Goal: Task Accomplishment & Management: Use online tool/utility

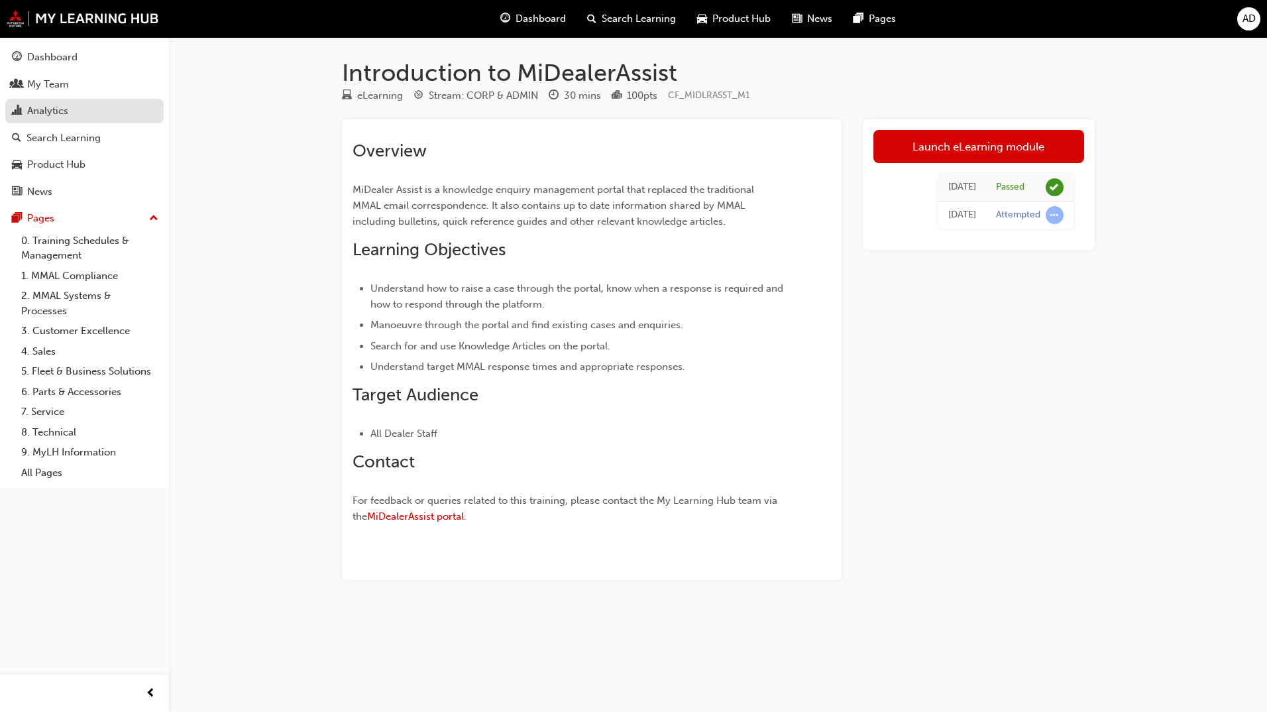
click at [73, 113] on div "Analytics" at bounding box center [84, 111] width 145 height 17
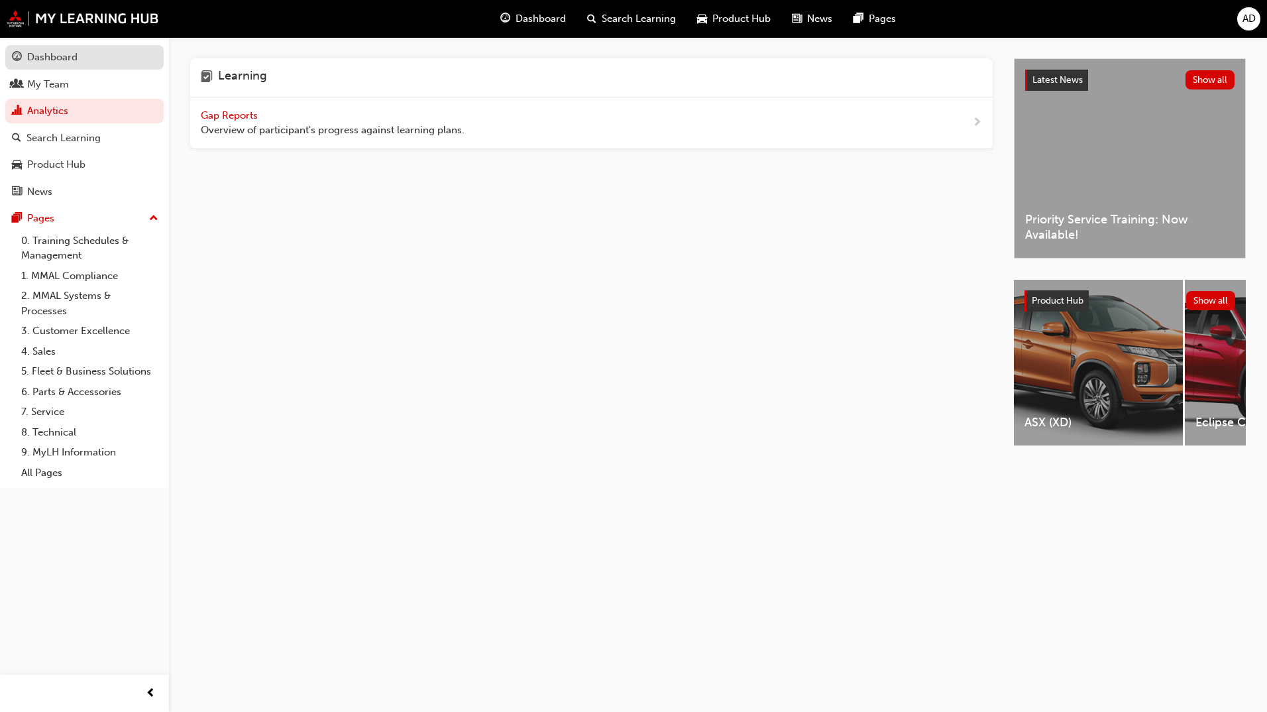
click at [46, 65] on div "Dashboard" at bounding box center [84, 57] width 145 height 17
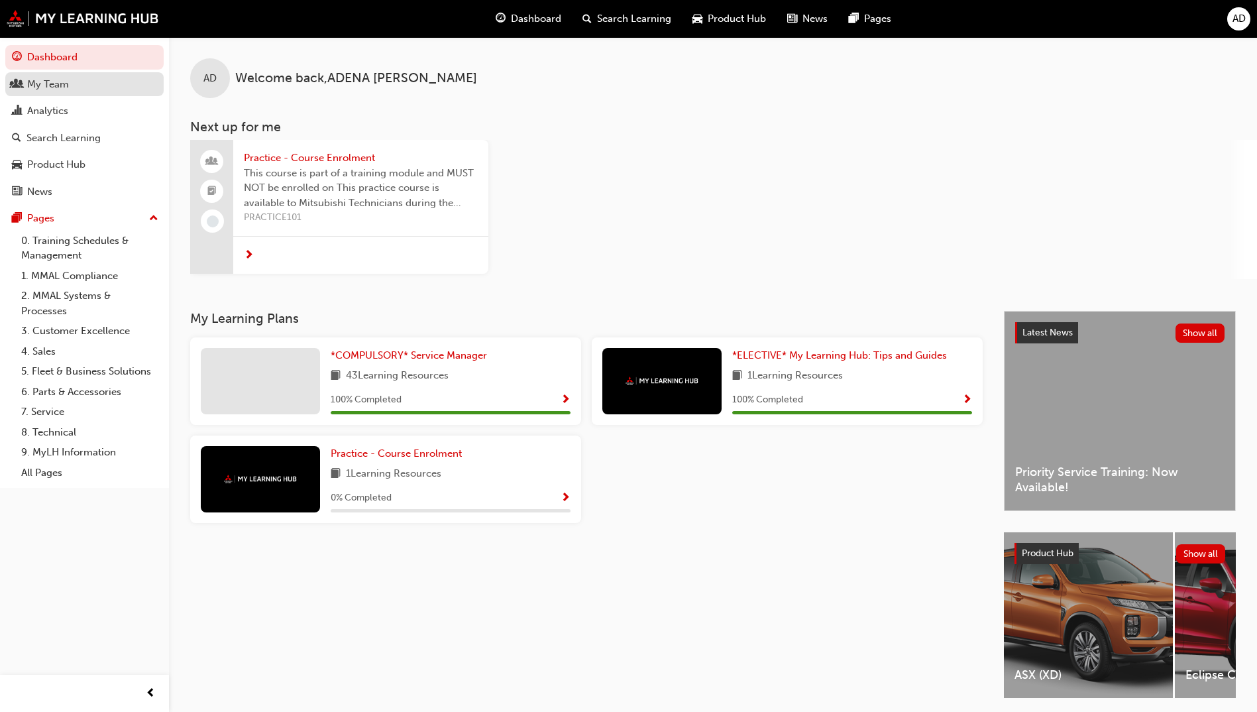
click at [75, 84] on div "My Team" at bounding box center [84, 84] width 145 height 17
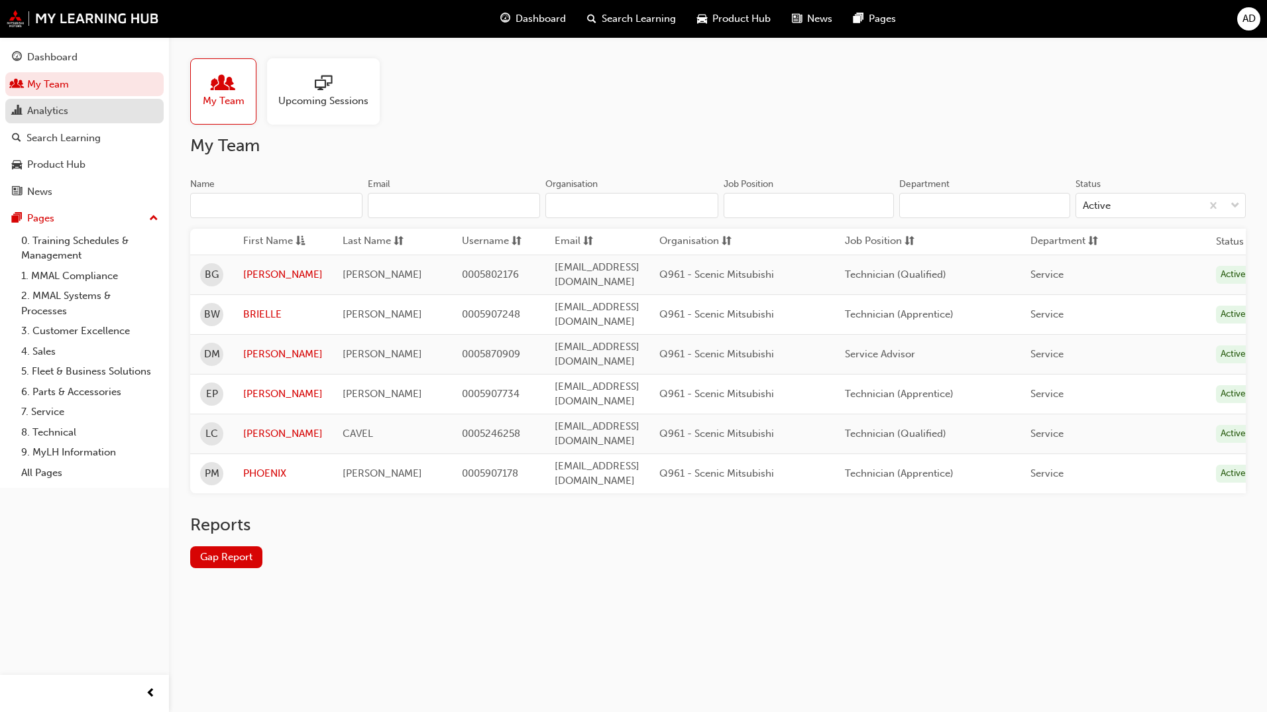
click at [63, 113] on div "Analytics" at bounding box center [47, 110] width 41 height 15
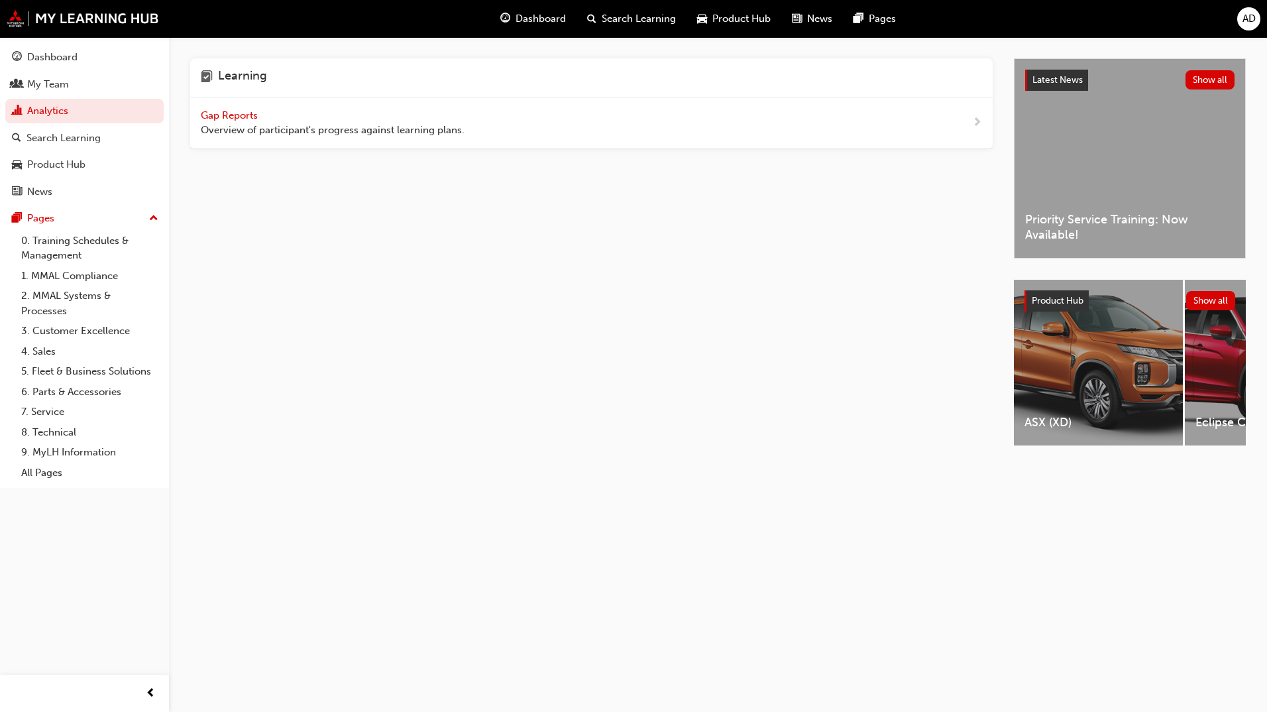
click at [229, 114] on span "Gap Reports" at bounding box center [231, 115] width 60 height 12
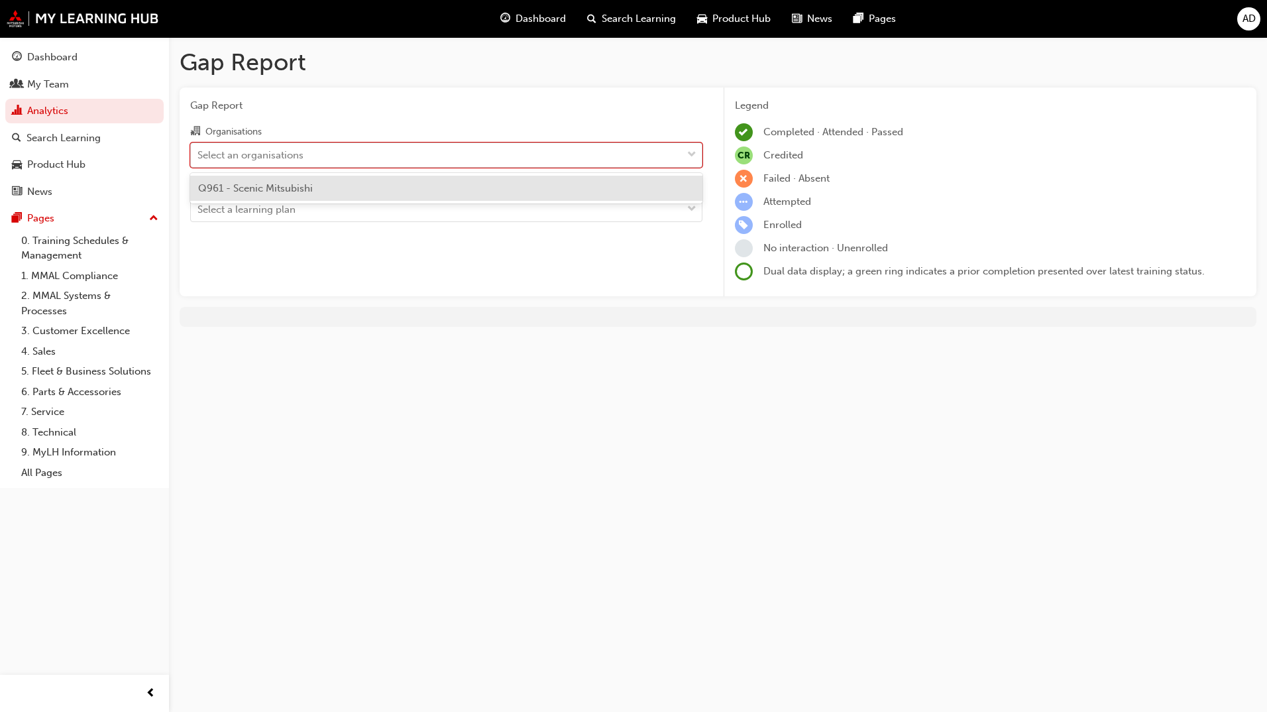
click at [311, 155] on div "Select an organisations" at bounding box center [436, 154] width 491 height 23
click at [199, 155] on input "Organisations option Q961 - Scenic Mitsubishi focused, 1 of 1. 1 result availab…" at bounding box center [198, 153] width 1 height 11
click at [312, 189] on span "Q961 - Scenic Mitsubishi" at bounding box center [255, 188] width 115 height 12
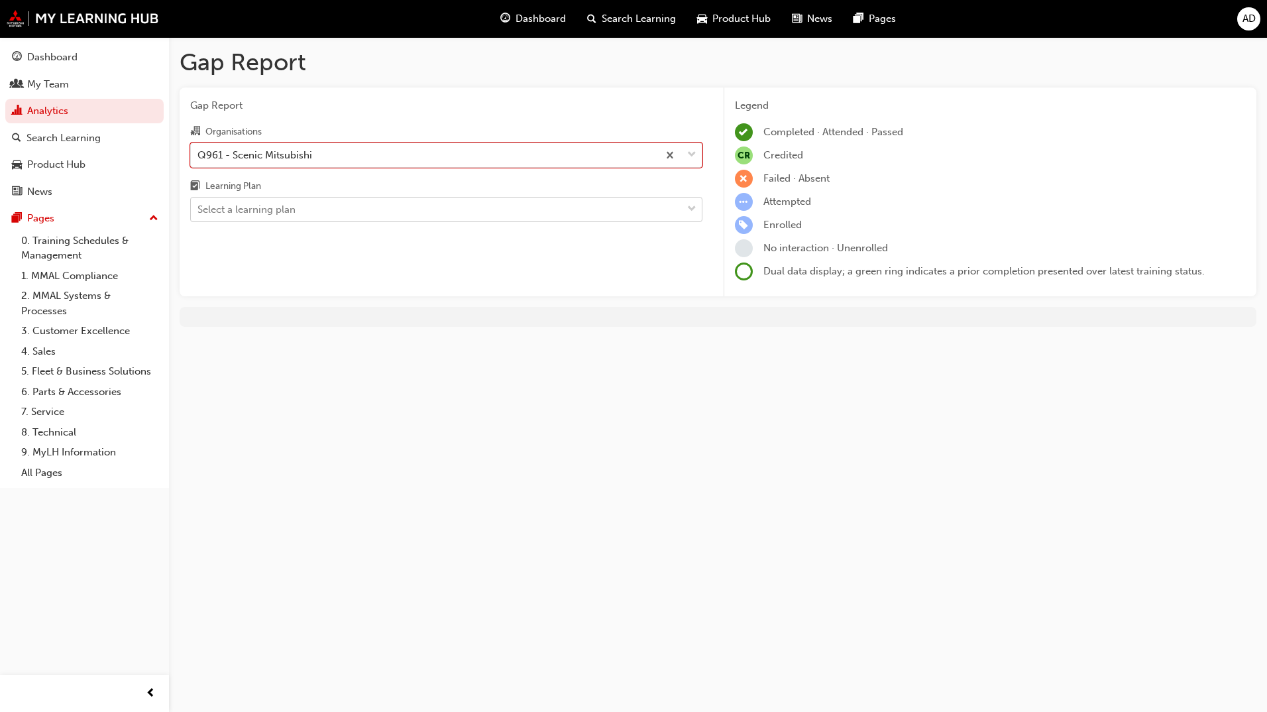
click at [313, 210] on div "Select a learning plan" at bounding box center [436, 209] width 491 height 23
click at [199, 210] on input "Learning Plan Select a learning plan" at bounding box center [198, 208] width 1 height 11
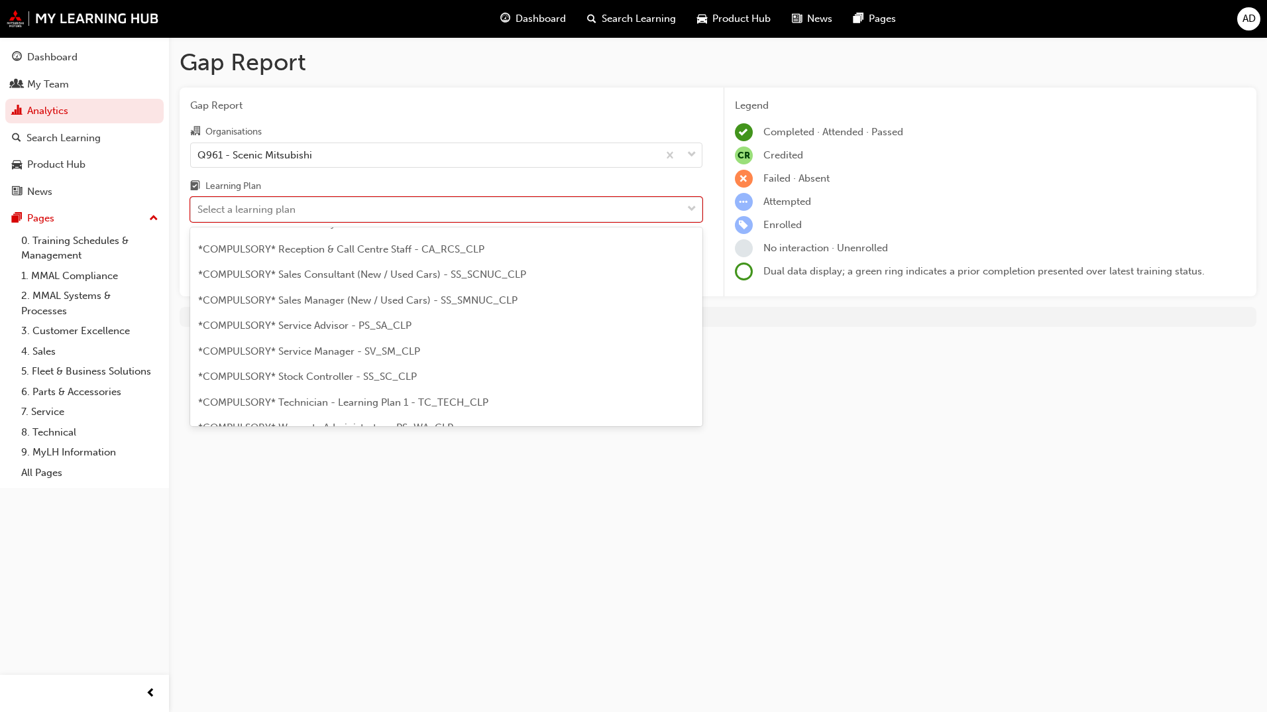
scroll to position [398, 0]
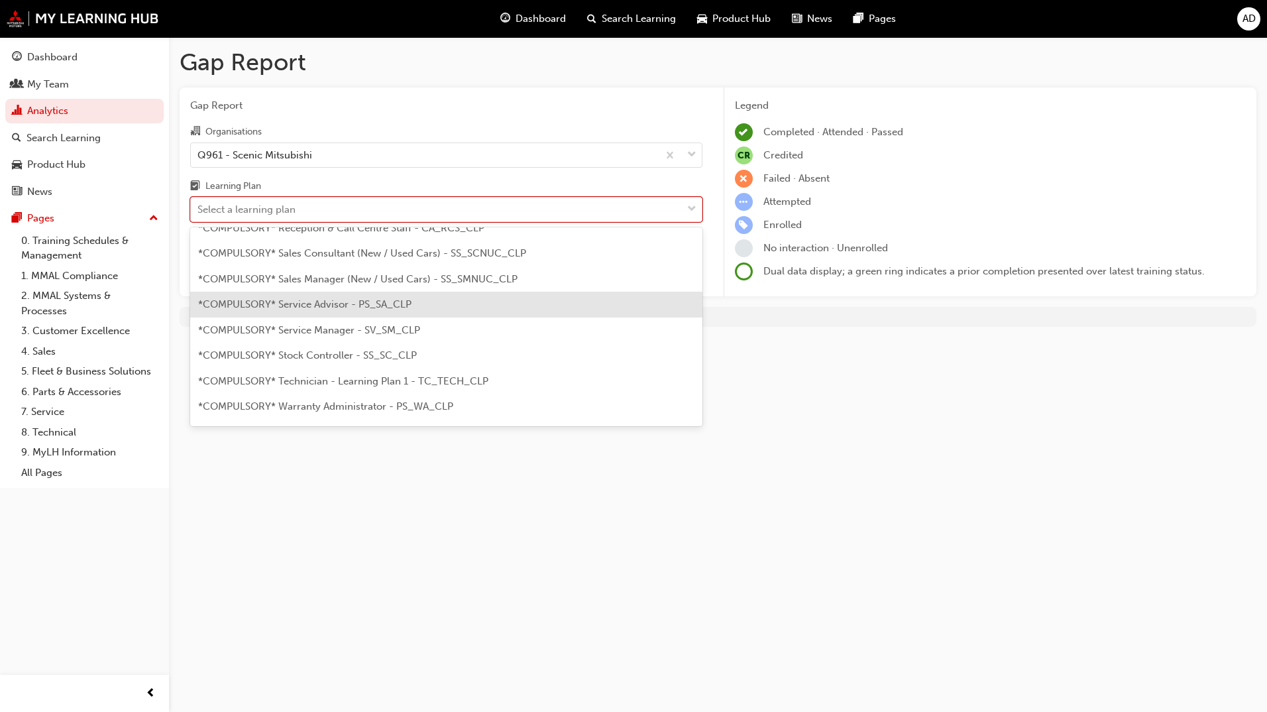
click at [367, 312] on div "*COMPULSORY* Service Advisor - PS_SA_CLP" at bounding box center [446, 305] width 512 height 26
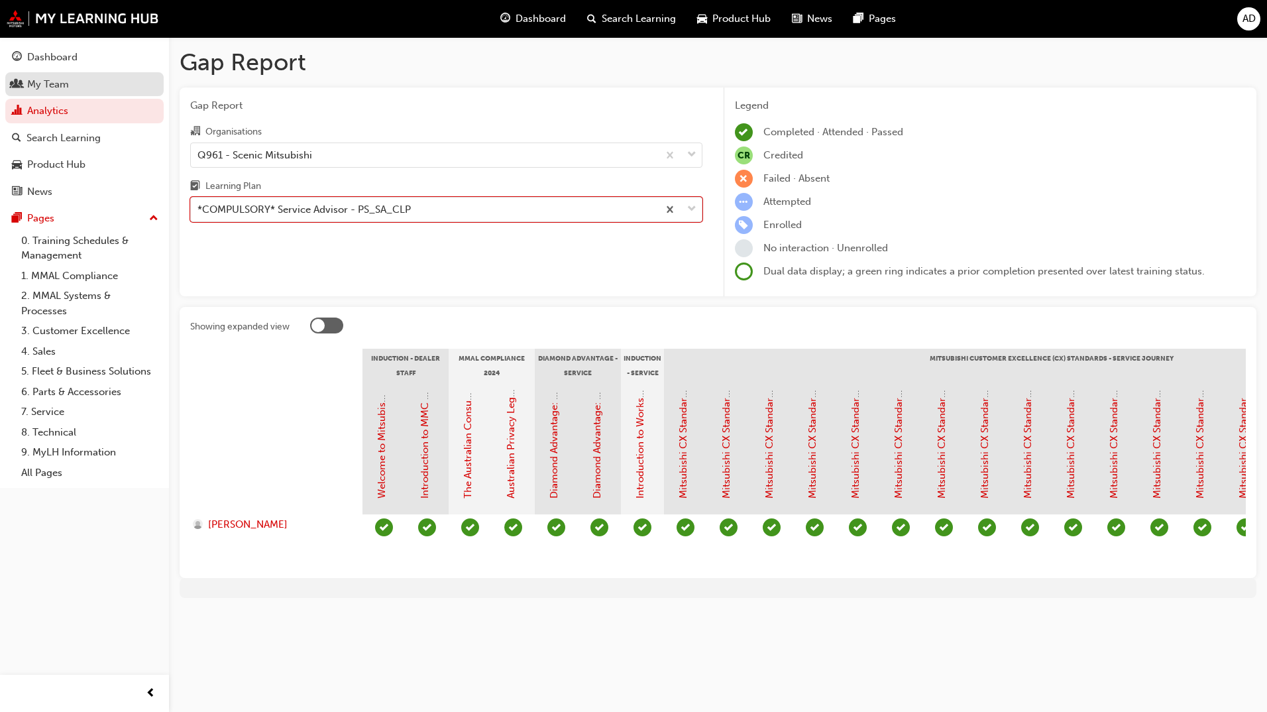
click at [57, 80] on div "My Team" at bounding box center [48, 84] width 42 height 15
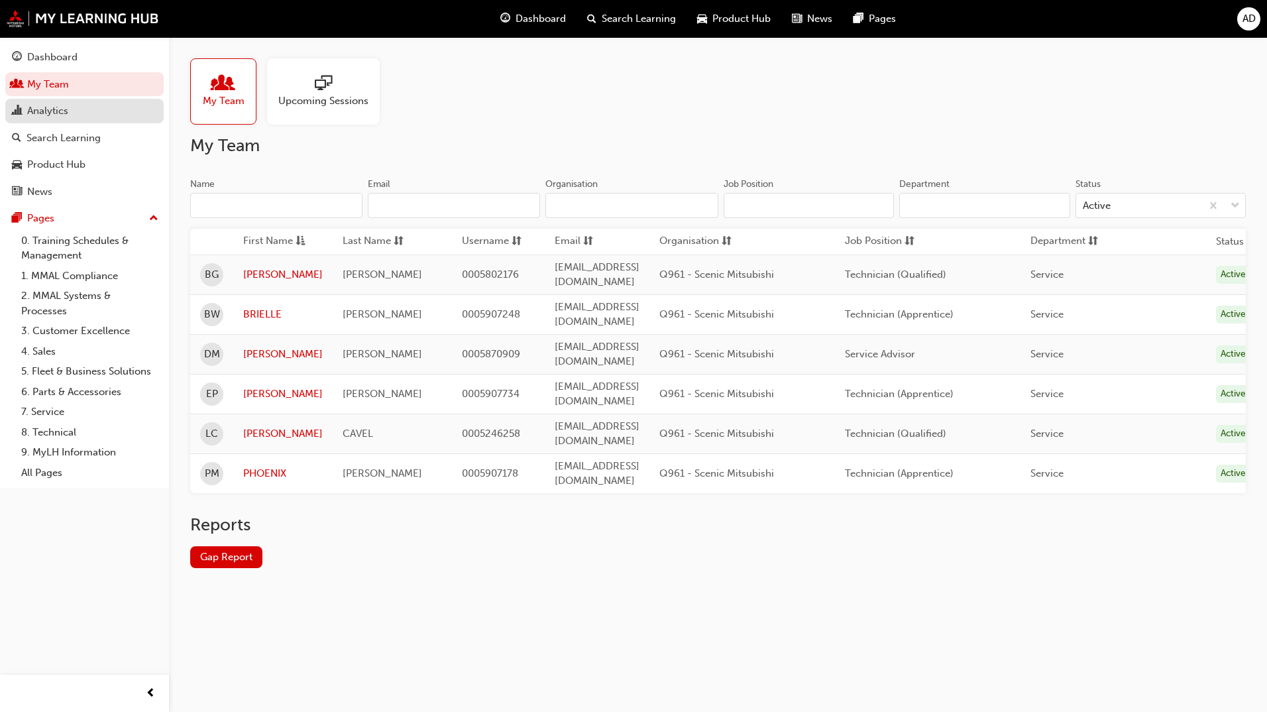
click at [58, 111] on div "Analytics" at bounding box center [47, 110] width 41 height 15
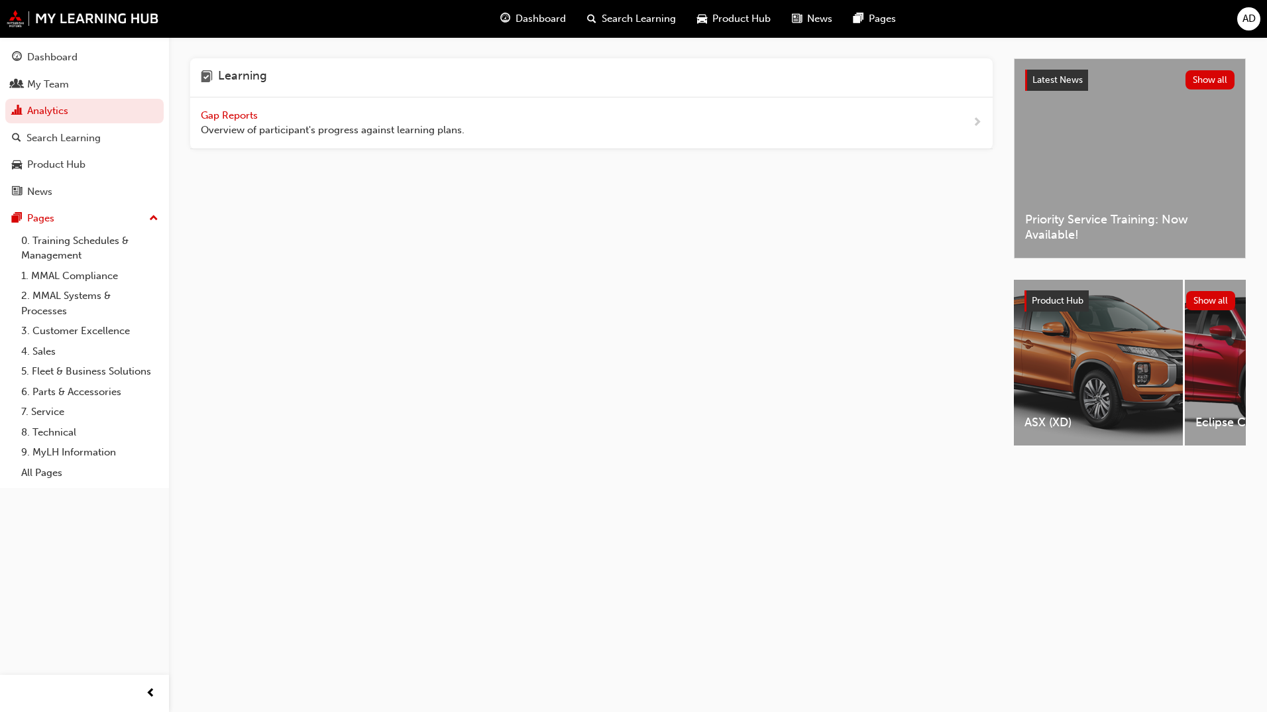
click at [234, 116] on span "Gap Reports" at bounding box center [231, 115] width 60 height 12
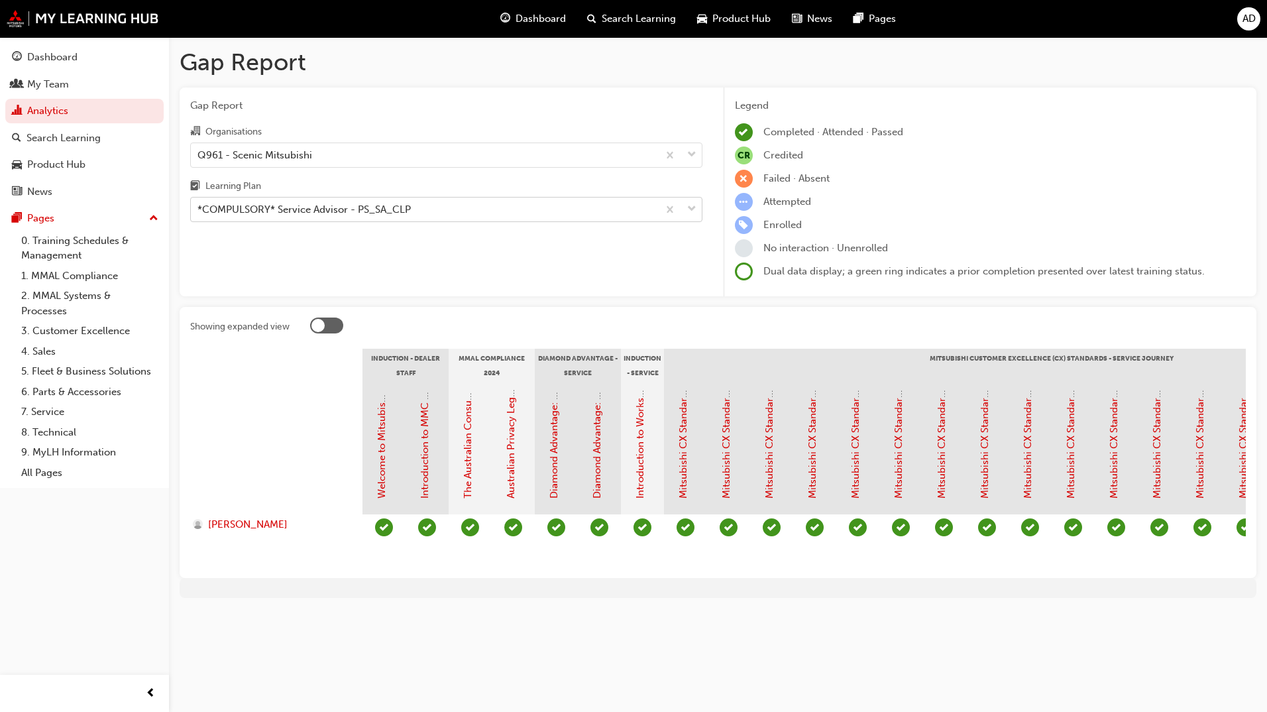
click at [263, 213] on div "*COMPULSORY* Service Advisor - PS_SA_CLP" at bounding box center [304, 209] width 213 height 15
click at [199, 213] on input "Learning Plan *COMPULSORY* Service Advisor - PS_SA_CLP" at bounding box center [198, 208] width 1 height 11
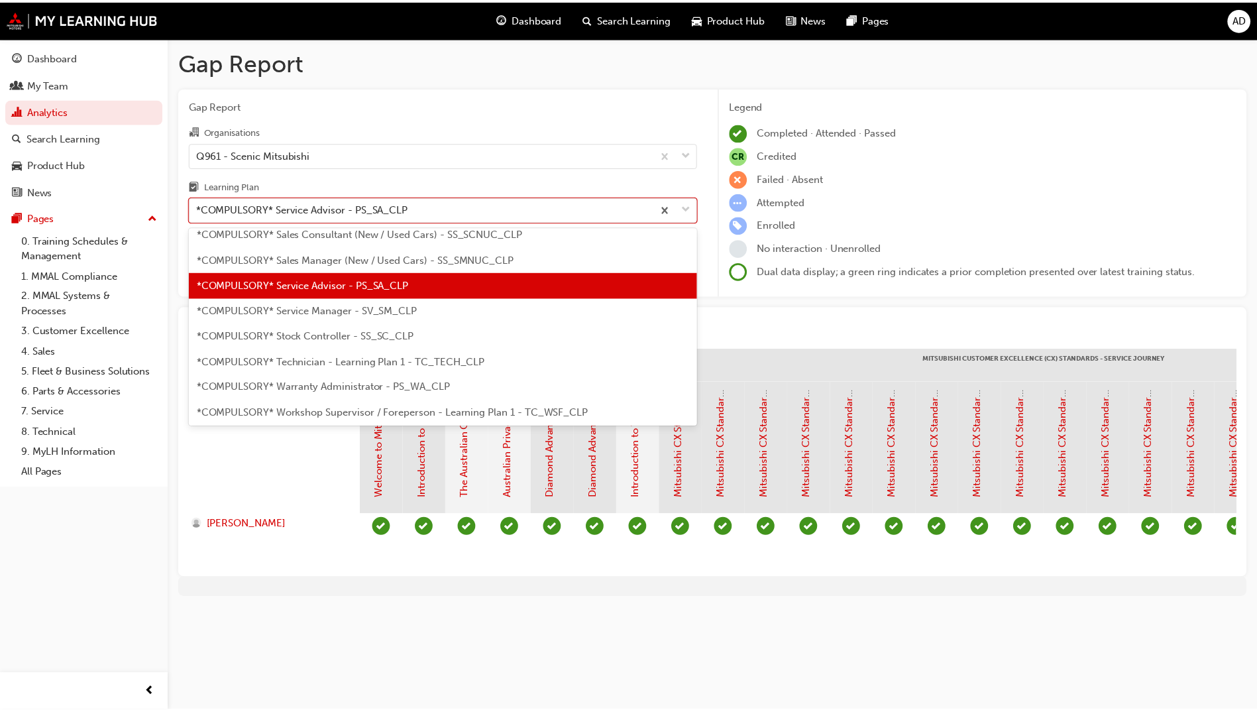
scroll to position [430, 0]
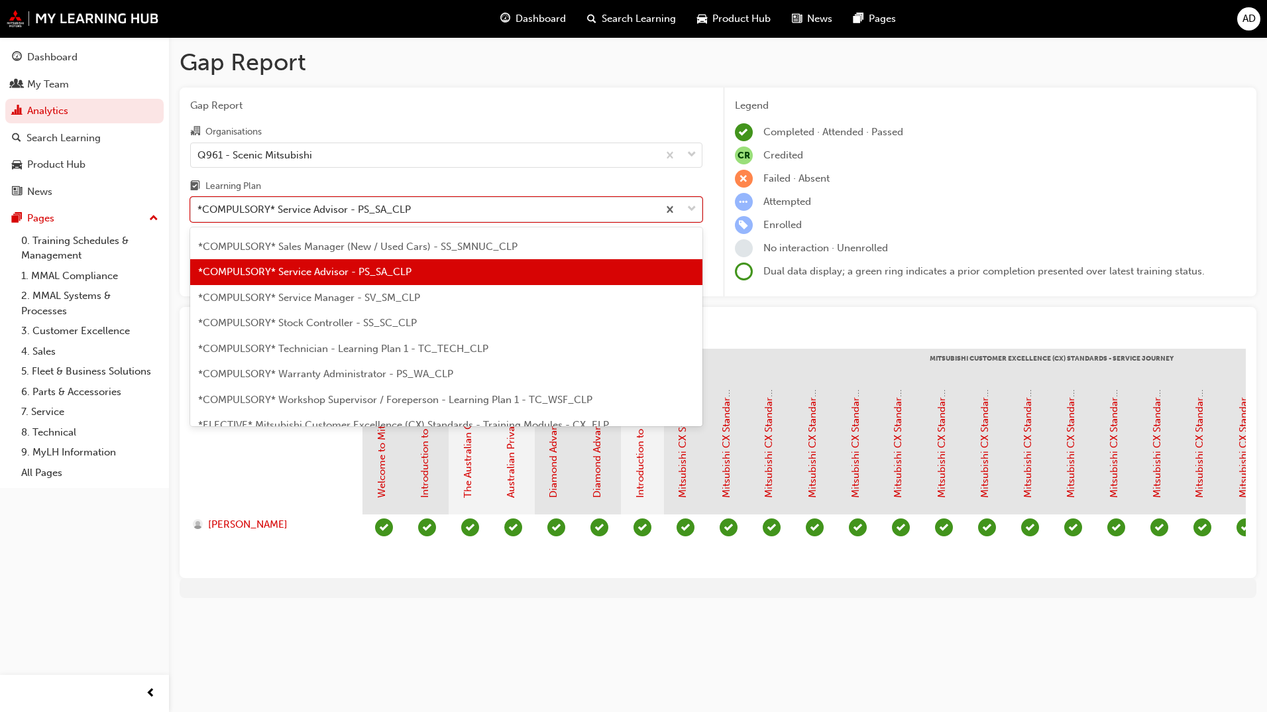
click at [357, 345] on span "*COMPULSORY* Technician - Learning Plan 1 - TC_TECH_CLP" at bounding box center [343, 349] width 290 height 12
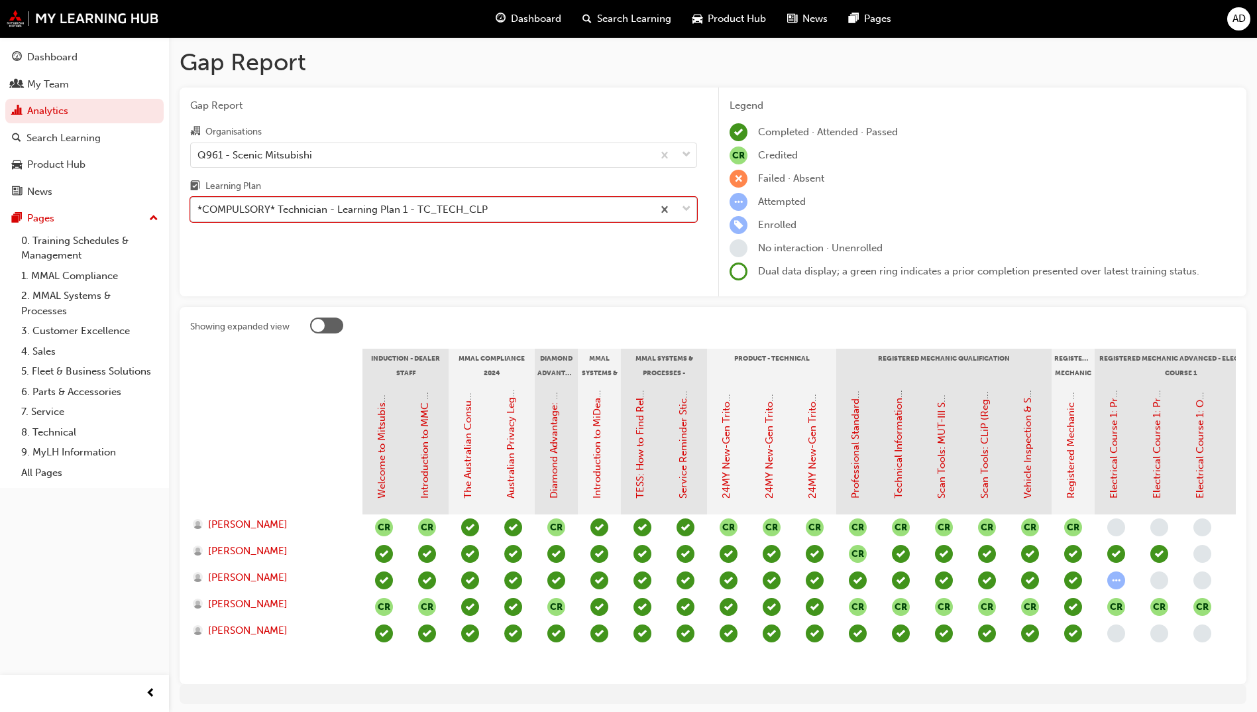
click at [481, 215] on div "*COMPULSORY* Technician - Learning Plan 1 - TC_TECH_CLP" at bounding box center [343, 209] width 290 height 15
click at [199, 215] on input "Learning Plan option *COMPULSORY* Technician - Learning Plan 1 - TC_TECH_CLP, s…" at bounding box center [198, 208] width 1 height 11
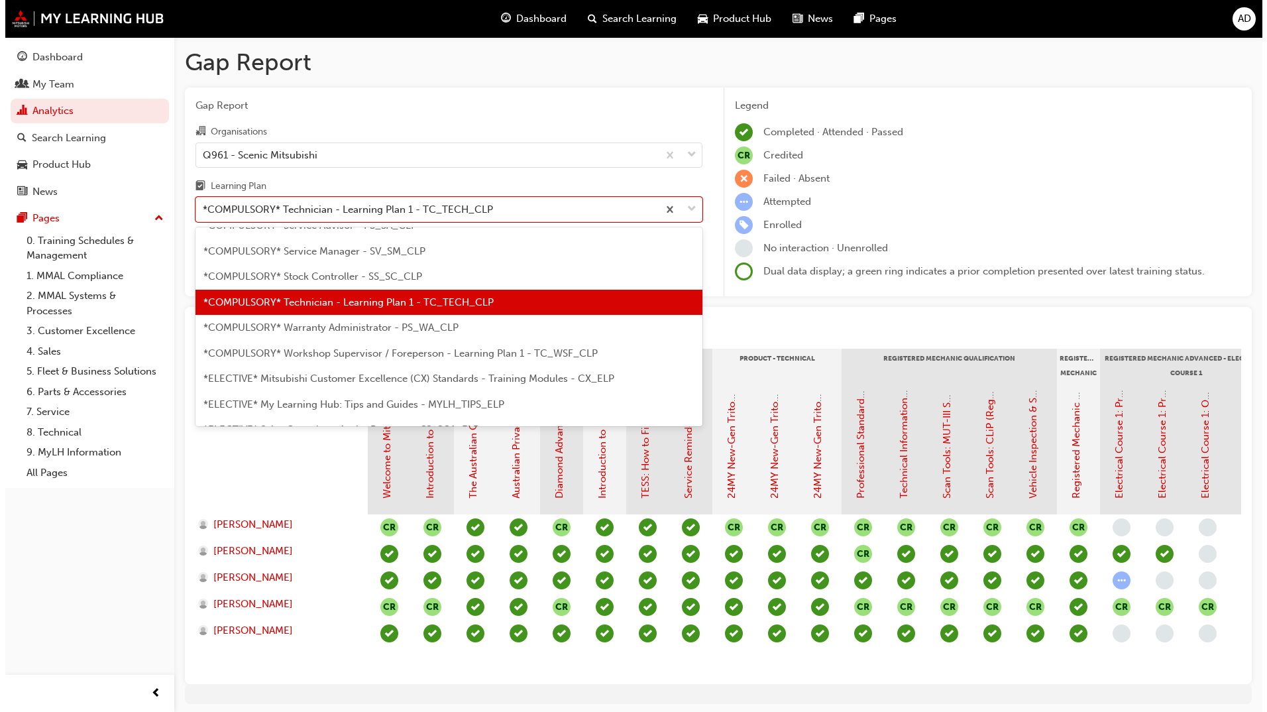
scroll to position [507, 0]
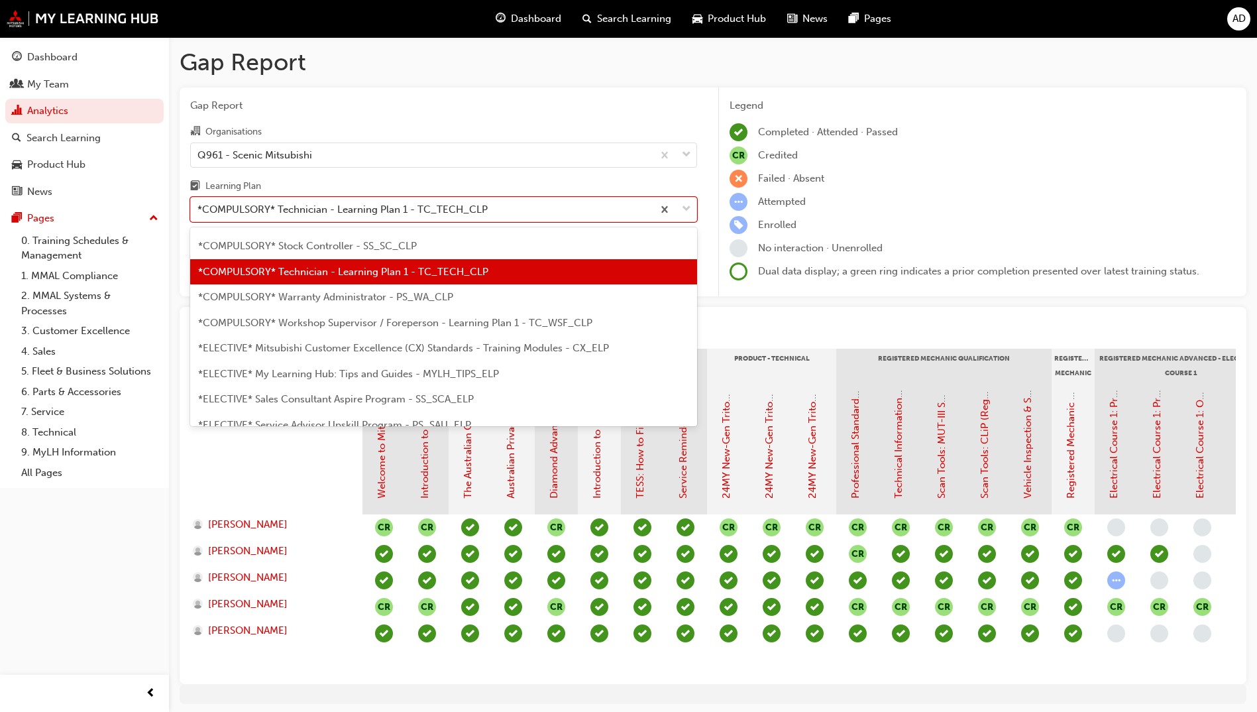
click at [440, 301] on span "*COMPULSORY* Warranty Administrator - PS_WA_CLP" at bounding box center [325, 297] width 255 height 12
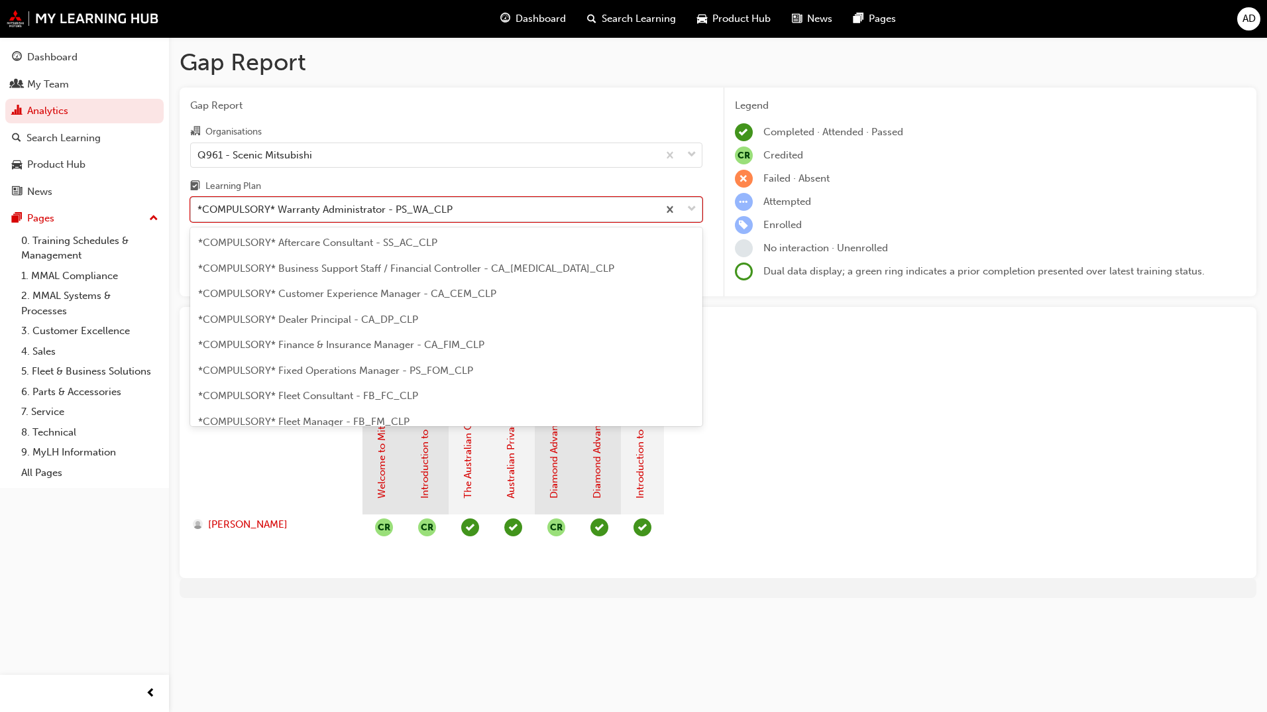
click at [340, 207] on div "*COMPULSORY* Warranty Administrator - PS_WA_CLP" at bounding box center [325, 209] width 255 height 15
click at [199, 207] on input "Learning Plan option *COMPULSORY* Warranty Administrator - PS_WA_CLP, selected.…" at bounding box center [198, 208] width 1 height 11
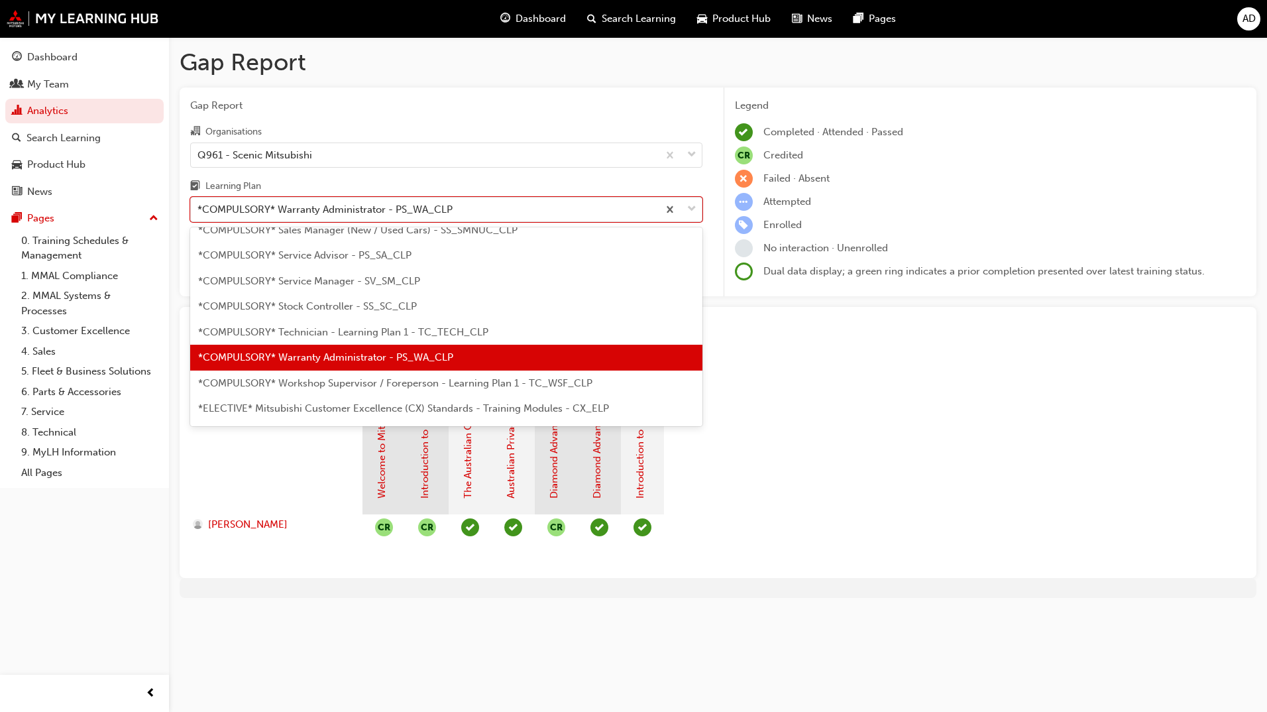
scroll to position [466, 0]
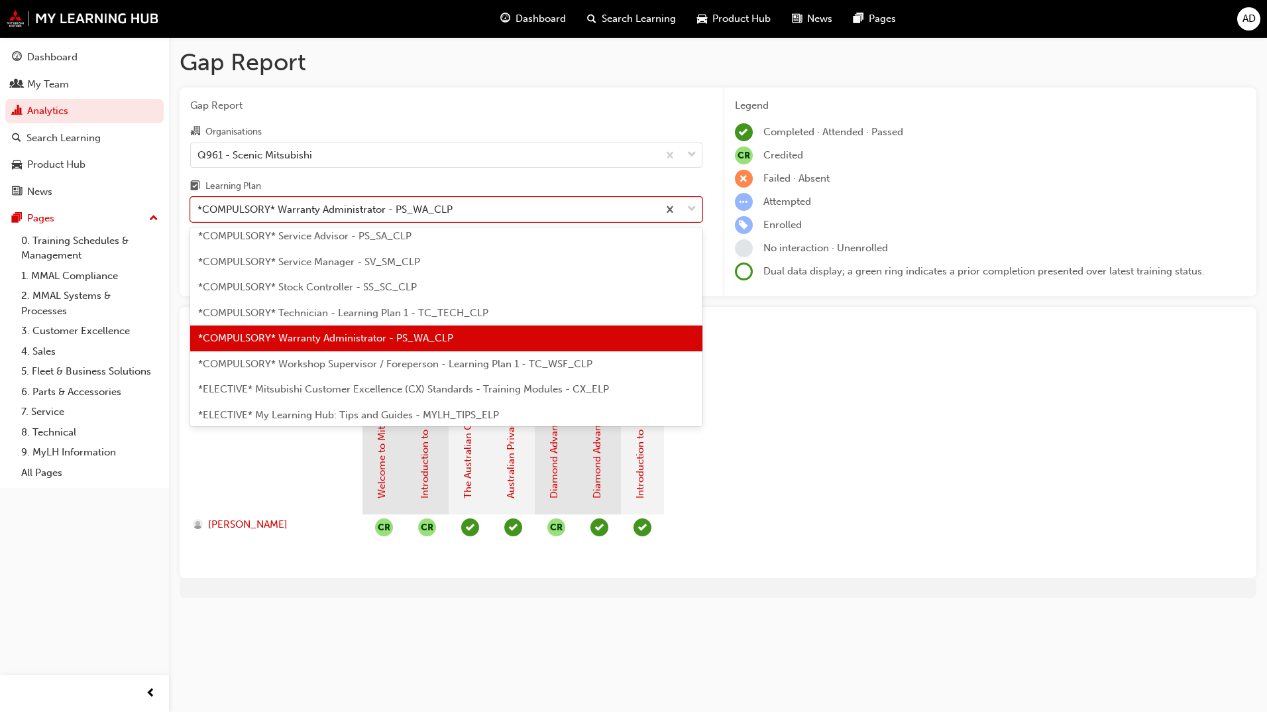
click at [361, 361] on span "*COMPULSORY* Workshop Supervisor / Foreperson - Learning Plan 1 - TC_WSF_CLP" at bounding box center [395, 364] width 394 height 12
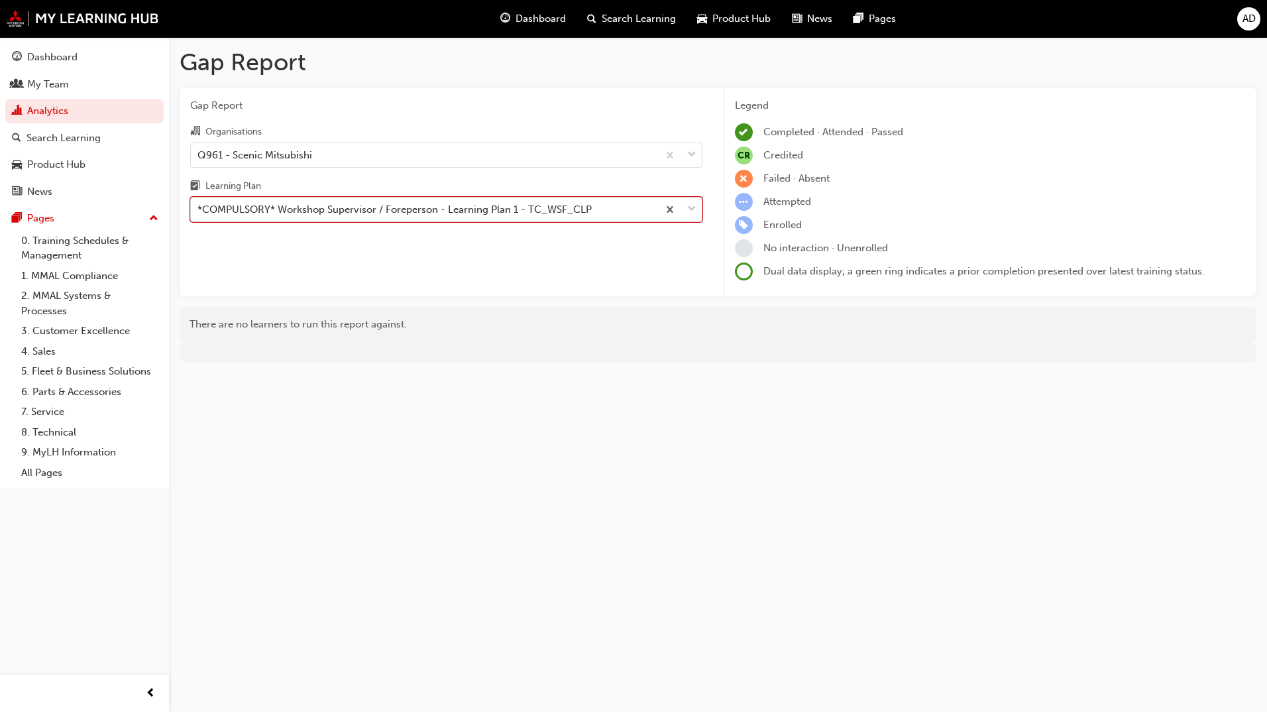
click at [414, 211] on div "*COMPULSORY* Workshop Supervisor / Foreperson - Learning Plan 1 - TC_WSF_CLP" at bounding box center [395, 209] width 394 height 15
click at [199, 211] on input "Learning Plan option *COMPULSORY* Workshop Supervisor / Foreperson - Learning P…" at bounding box center [198, 208] width 1 height 11
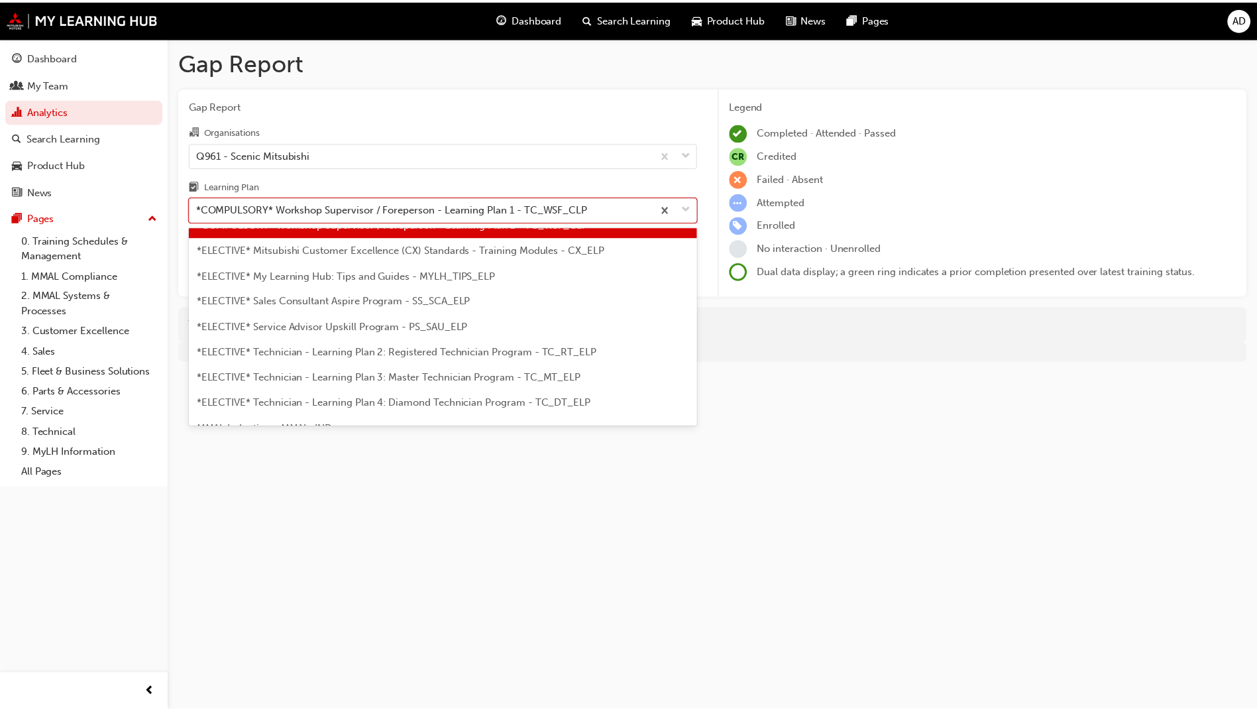
scroll to position [624, 0]
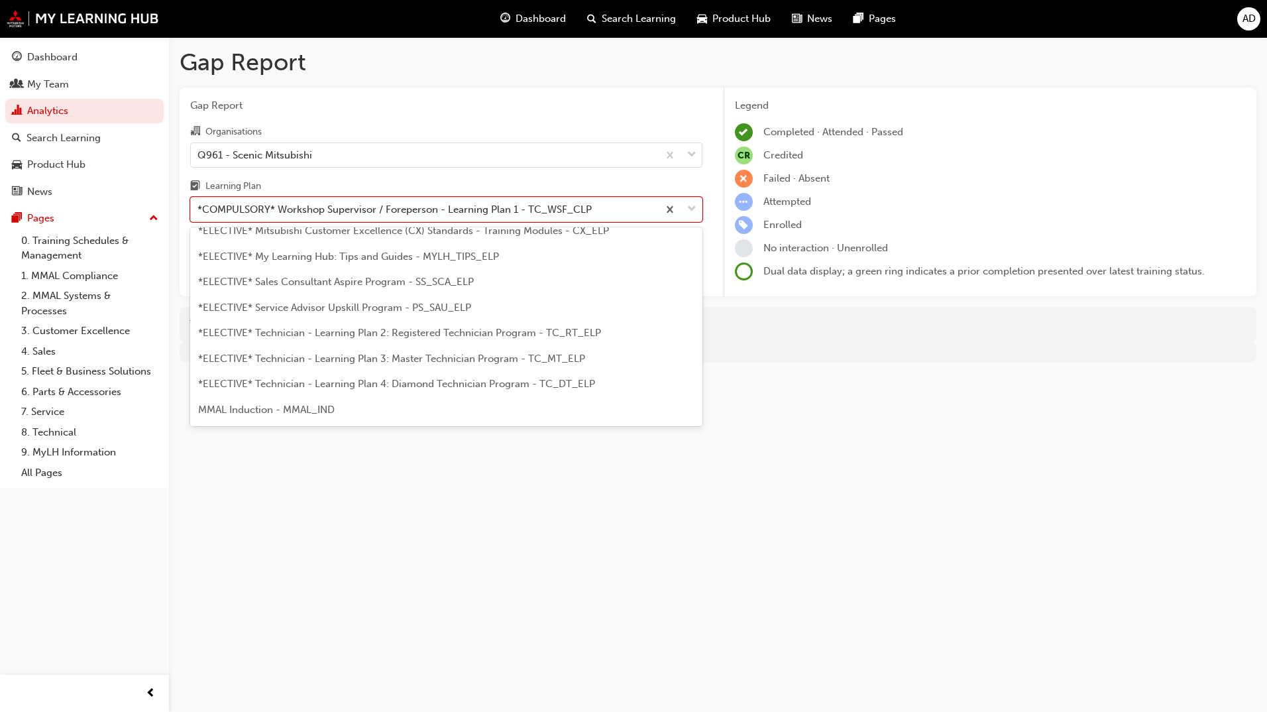
click at [386, 337] on span "*ELECTIVE* Technician - Learning Plan 2: Registered Technician Program - TC_RT_…" at bounding box center [399, 333] width 403 height 12
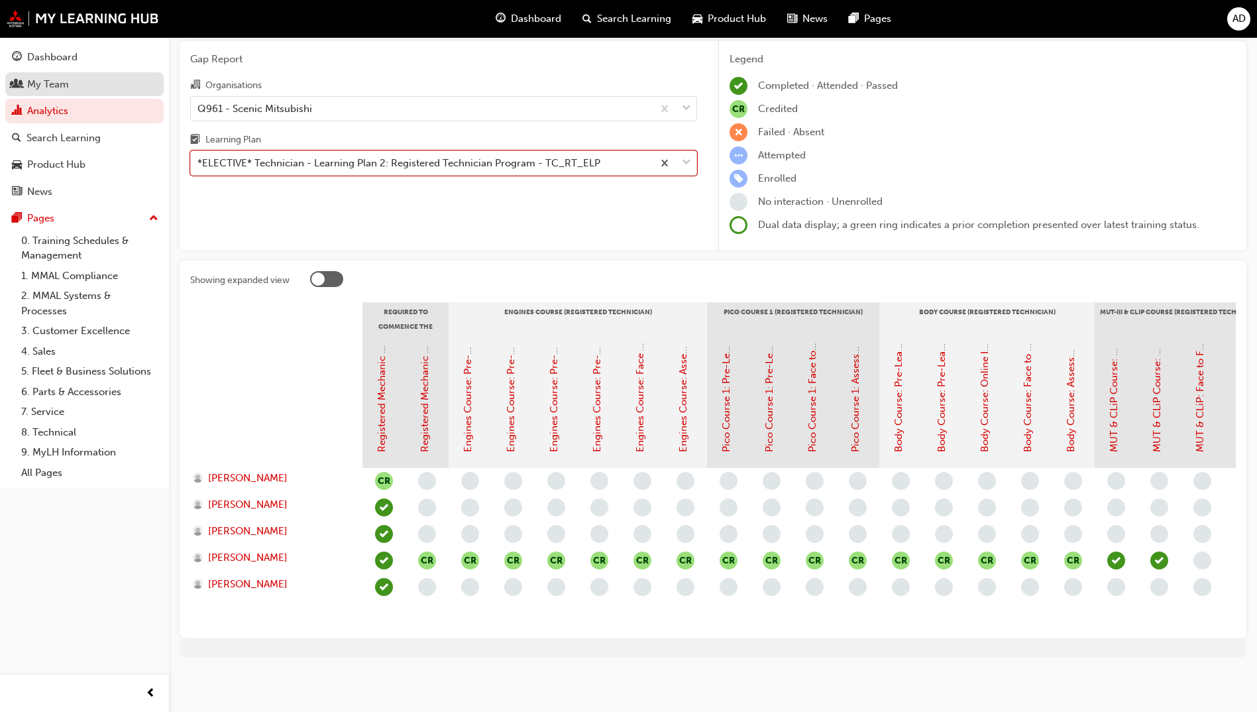
click at [60, 89] on div "My Team" at bounding box center [48, 84] width 42 height 15
